Goal: Information Seeking & Learning: Learn about a topic

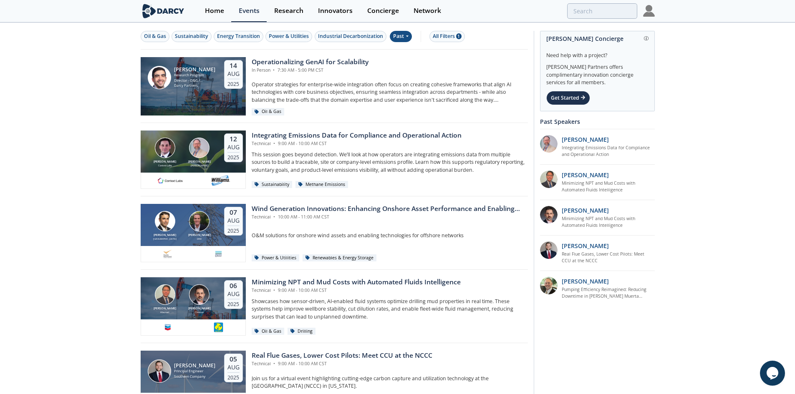
click at [400, 36] on div "Past" at bounding box center [401, 36] width 22 height 11
click at [411, 53] on div "Upcoming" at bounding box center [418, 50] width 52 height 13
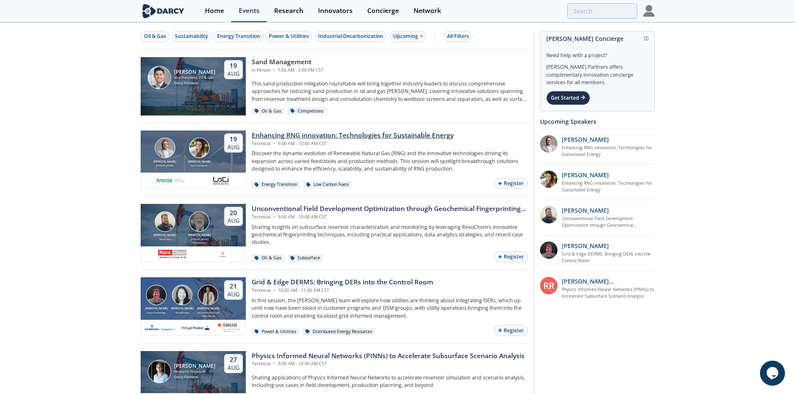
click at [313, 134] on div "Enhancing RNG innovation: Technologies for Sustainable Energy" at bounding box center [353, 136] width 202 height 10
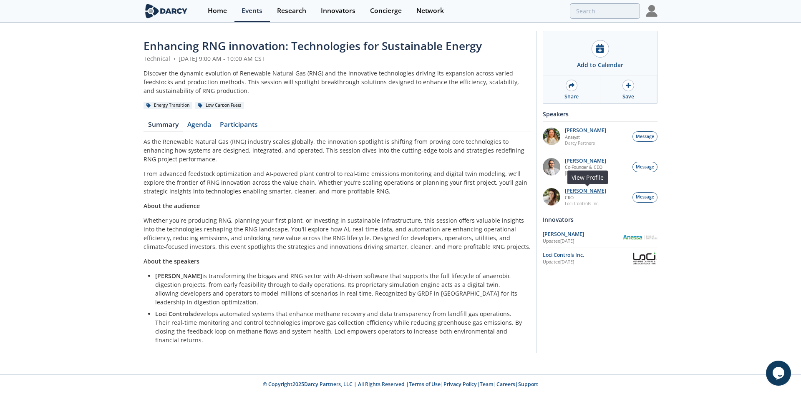
click at [586, 192] on p "[PERSON_NAME]" at bounding box center [585, 191] width 41 height 6
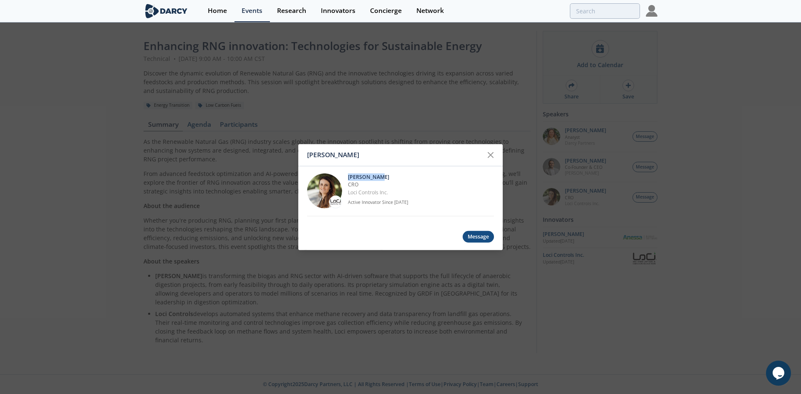
drag, startPoint x: 383, startPoint y: 176, endPoint x: 348, endPoint y: 173, distance: 35.6
click at [348, 173] on div "[PERSON_NAME] CRO Loci Controls Inc. Active Innovator Since [DATE]" at bounding box center [400, 191] width 187 height 50
copy p "[PERSON_NAME]"
drag, startPoint x: 389, startPoint y: 191, endPoint x: 346, endPoint y: 191, distance: 42.6
click at [346, 191] on div "[PERSON_NAME] CRO Loci Controls Inc. Active Innovator Since [DATE]" at bounding box center [400, 191] width 187 height 50
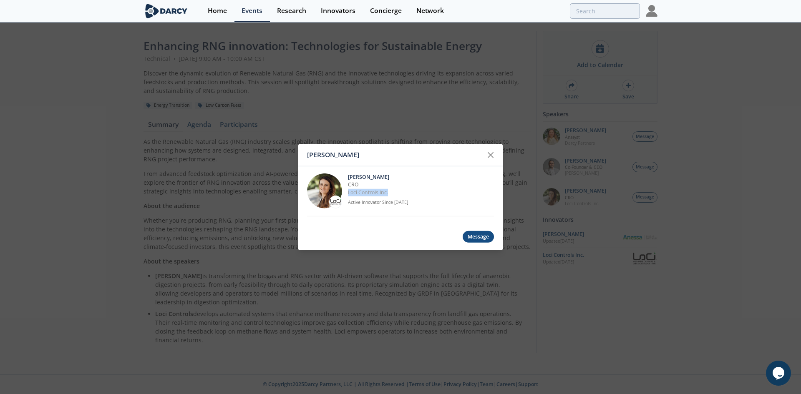
copy link "Loci Controls Inc."
